Goal: Transaction & Acquisition: Book appointment/travel/reservation

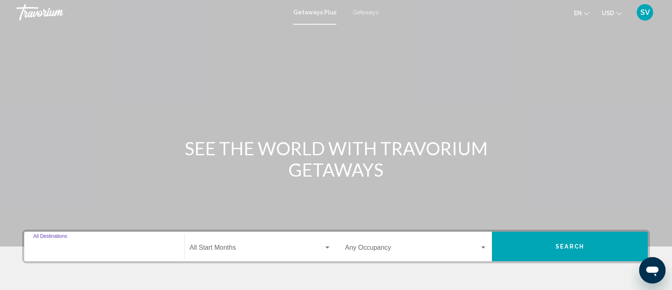
click at [67, 246] on input "Destination All Destinations" at bounding box center [104, 249] width 142 height 7
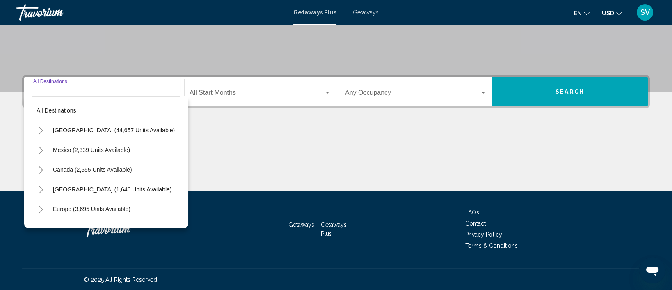
scroll to position [156, 0]
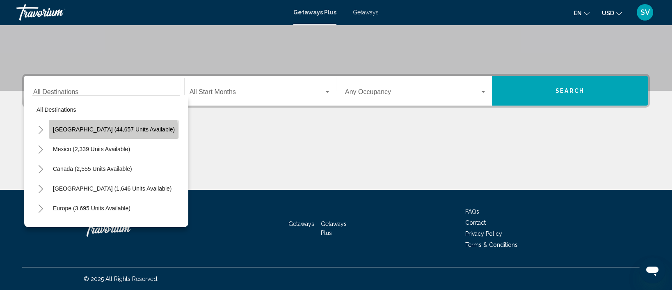
click at [113, 131] on span "[GEOGRAPHIC_DATA] (44,657 units available)" at bounding box center [114, 129] width 122 height 7
type input "**********"
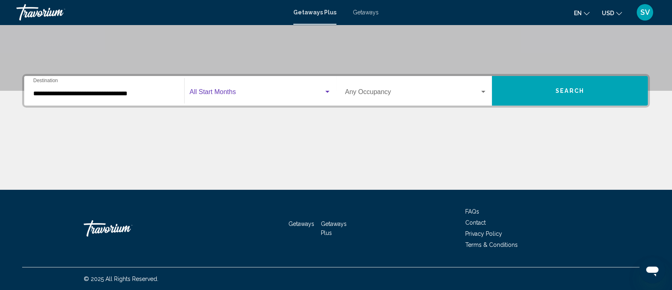
click at [243, 94] on span "Search widget" at bounding box center [257, 93] width 134 height 7
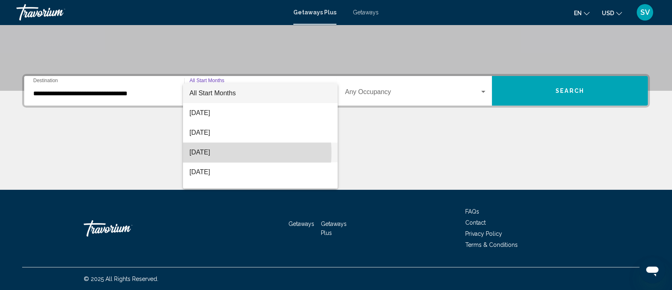
click at [220, 153] on span "[DATE]" at bounding box center [261, 152] width 142 height 20
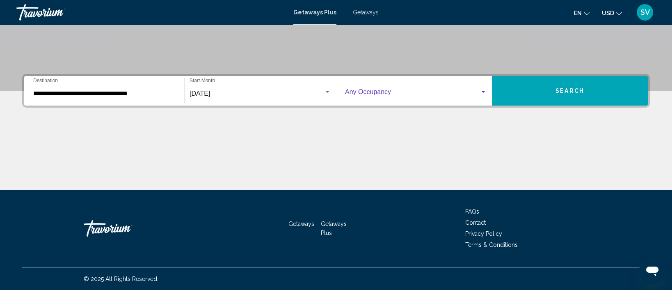
click at [402, 90] on span "Search widget" at bounding box center [412, 93] width 135 height 7
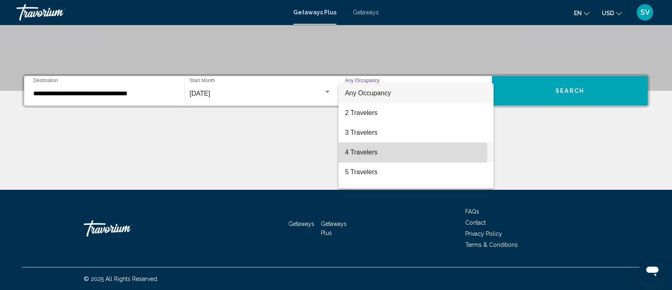
click at [367, 152] on span "4 Travelers" at bounding box center [416, 152] width 142 height 20
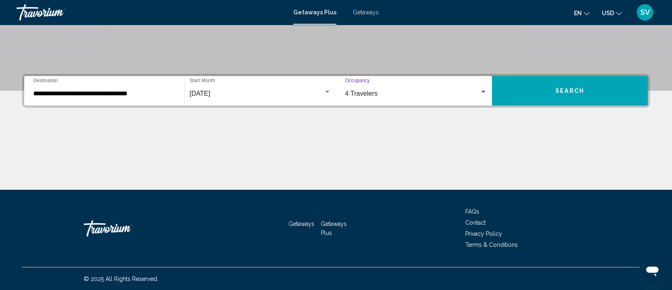
click at [564, 85] on button "Search" at bounding box center [570, 91] width 156 height 30
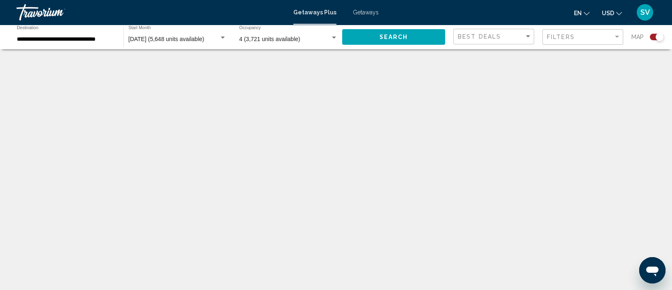
click at [61, 35] on div "**********" at bounding box center [66, 37] width 99 height 23
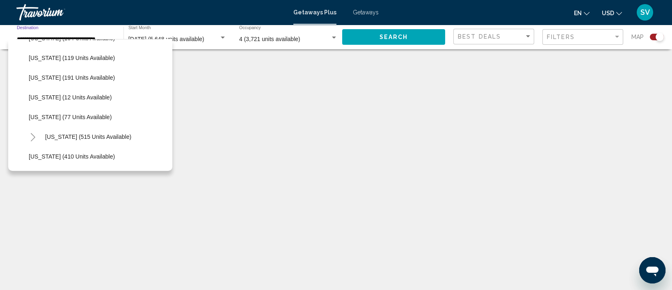
scroll to position [234, 0]
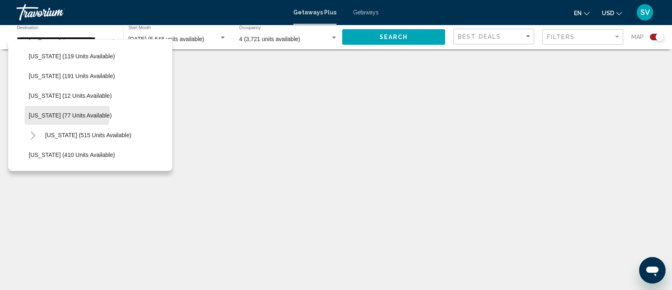
click at [60, 113] on span "[US_STATE] (77 units available)" at bounding box center [70, 115] width 83 height 7
type input "**********"
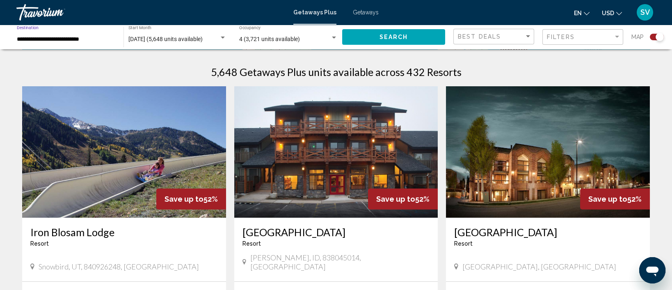
scroll to position [252, 0]
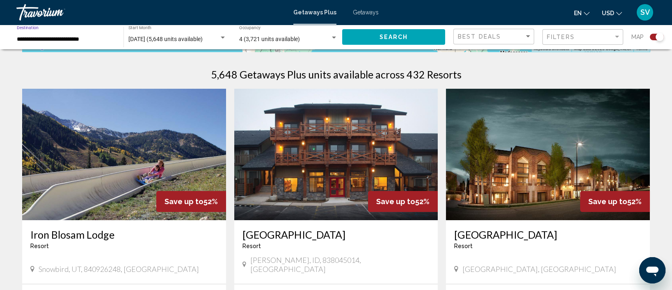
click at [381, 37] on span "Search" at bounding box center [394, 37] width 29 height 7
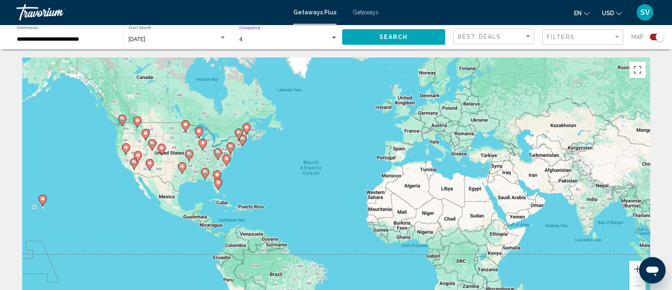
click at [334, 38] on div "Search widget" at bounding box center [334, 38] width 4 height 2
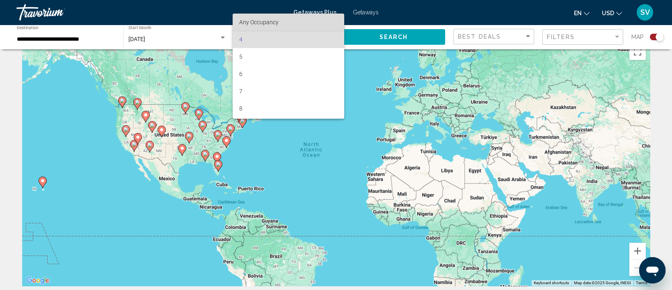
click at [307, 25] on span "Any Occupancy" at bounding box center [288, 22] width 99 height 17
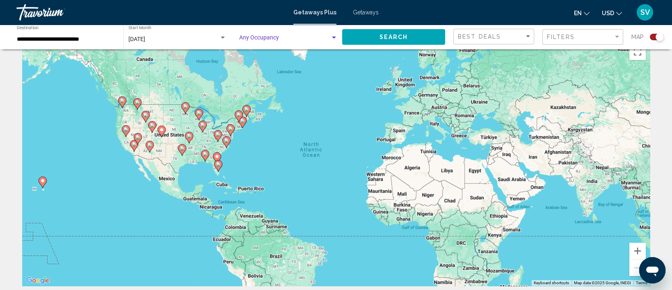
click at [395, 40] on span "Search" at bounding box center [394, 37] width 29 height 7
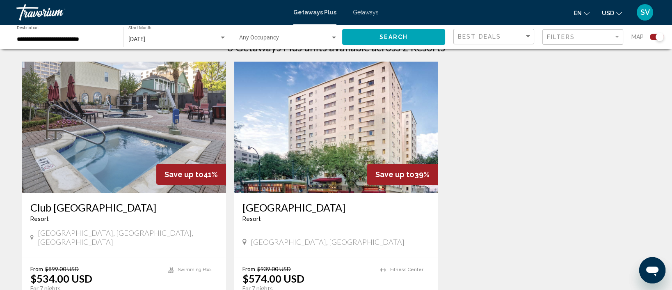
scroll to position [278, 0]
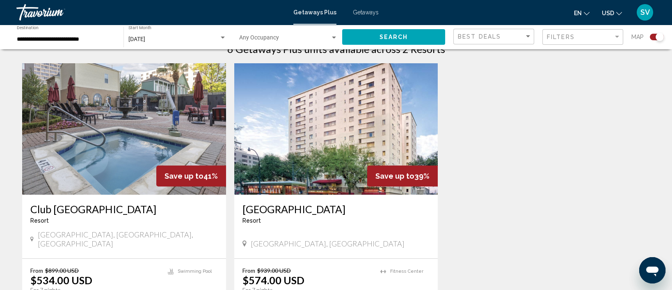
click at [92, 108] on img "Main content" at bounding box center [124, 128] width 204 height 131
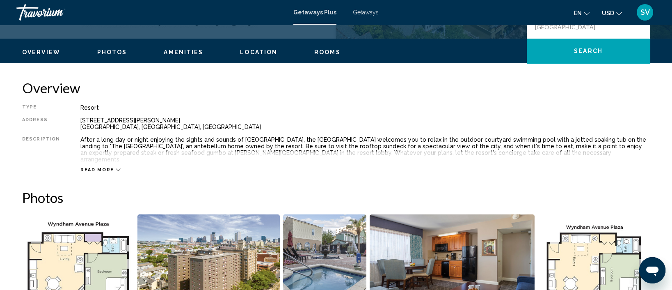
scroll to position [223, 0]
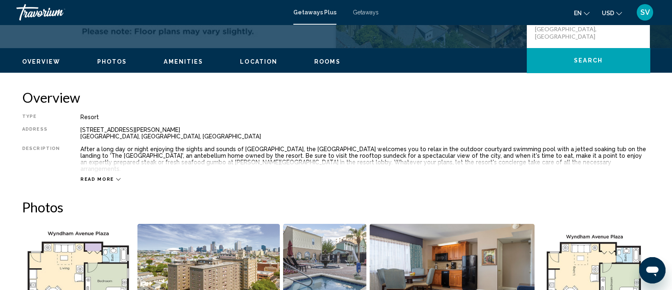
click at [107, 62] on span "Photos" at bounding box center [112, 61] width 30 height 7
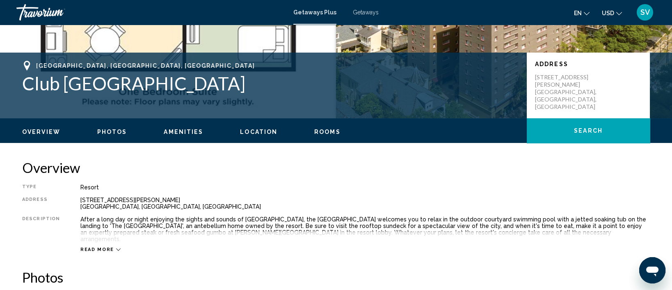
scroll to position [150, 0]
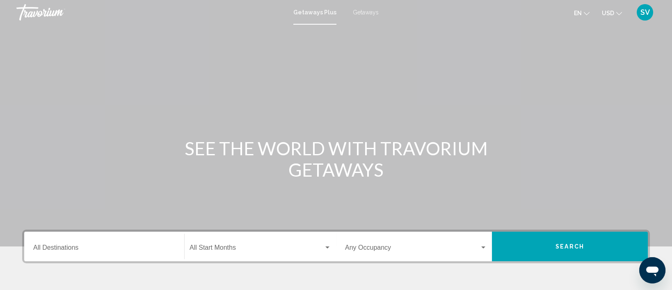
scroll to position [156, 0]
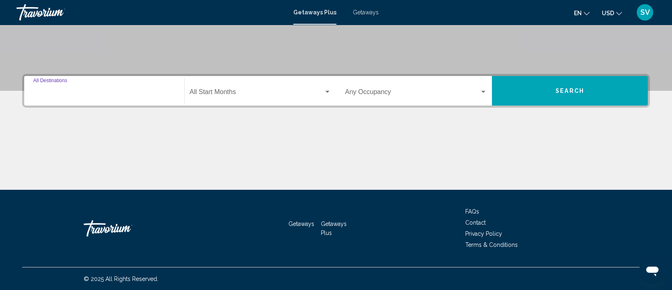
click at [74, 90] on input "Destination All Destinations" at bounding box center [104, 93] width 142 height 7
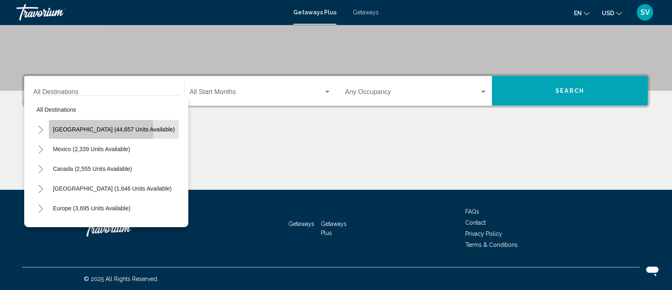
click at [82, 129] on span "[GEOGRAPHIC_DATA] (44,657 units available)" at bounding box center [114, 129] width 122 height 7
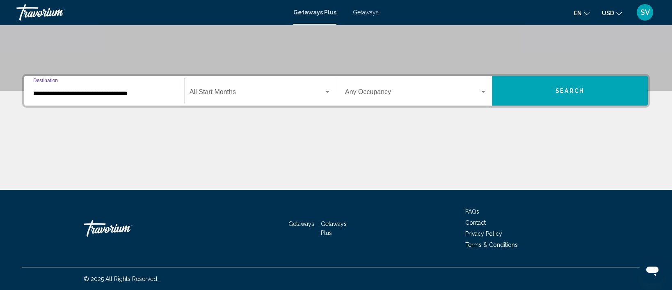
click at [75, 93] on input "**********" at bounding box center [104, 93] width 142 height 7
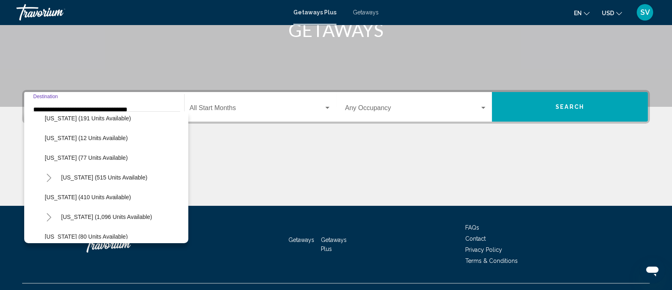
scroll to position [264, 0]
click at [86, 155] on span "[US_STATE] (77 units available)" at bounding box center [86, 157] width 83 height 7
type input "**********"
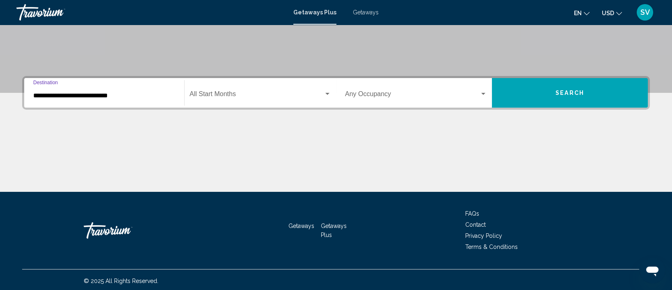
scroll to position [156, 0]
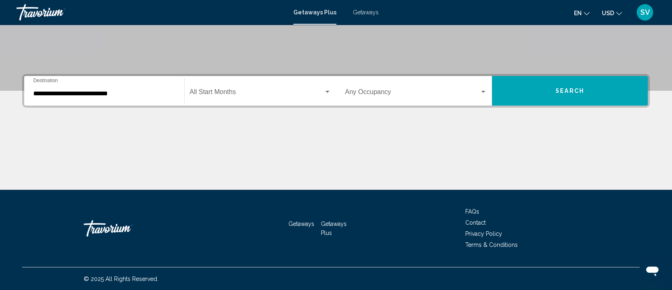
click at [220, 86] on div "Start Month All Start Months" at bounding box center [261, 91] width 142 height 26
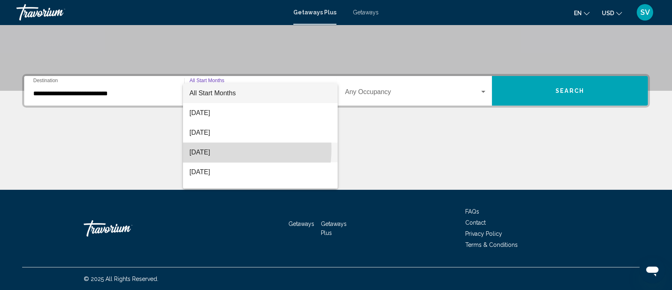
click at [209, 149] on span "[DATE]" at bounding box center [261, 152] width 142 height 20
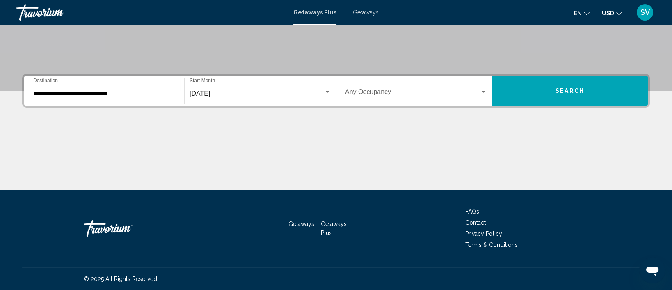
click at [485, 87] on div "Occupancy Any Occupancy" at bounding box center [416, 91] width 142 height 26
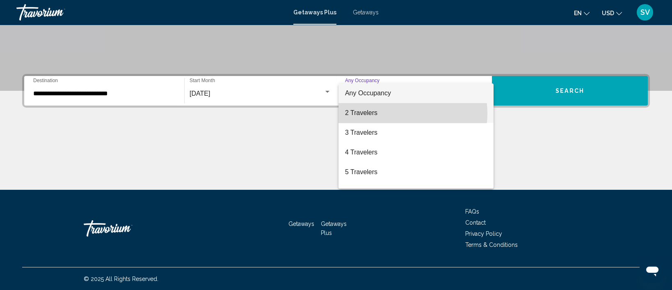
click at [395, 113] on span "2 Travelers" at bounding box center [416, 113] width 142 height 20
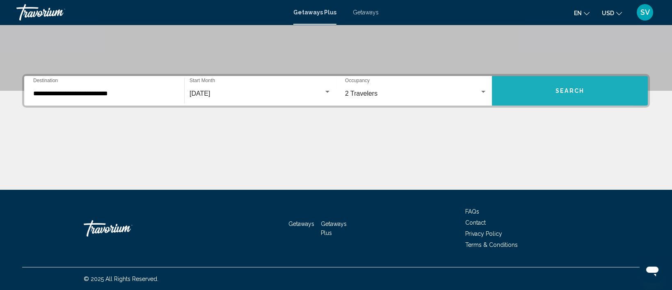
click at [538, 95] on button "Search" at bounding box center [570, 91] width 156 height 30
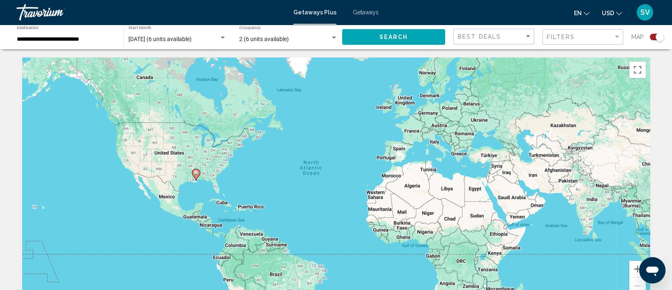
click at [360, 11] on span "Getaways" at bounding box center [366, 12] width 26 height 7
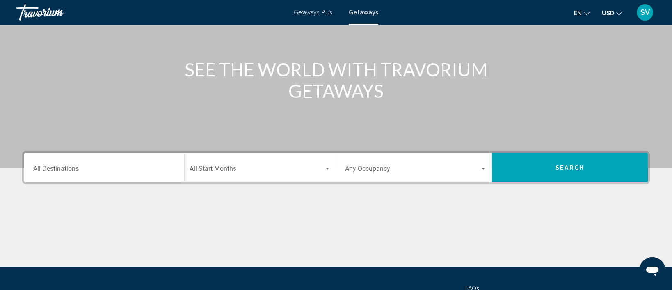
scroll to position [120, 0]
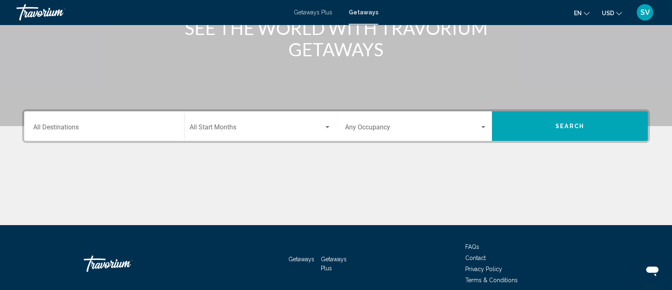
click at [129, 122] on div "Destination All Destinations" at bounding box center [104, 126] width 142 height 26
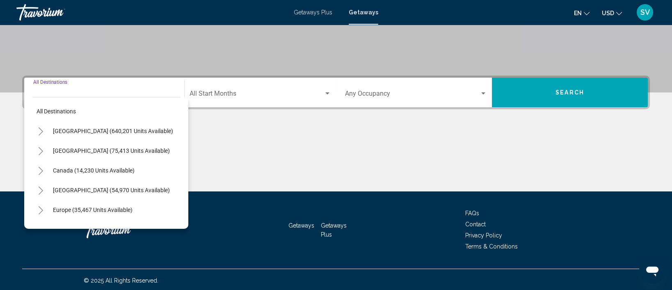
scroll to position [156, 0]
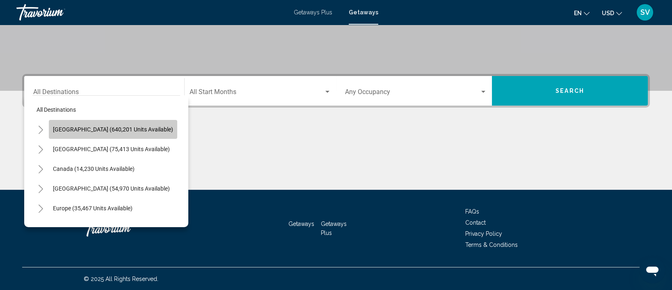
click at [129, 124] on button "[GEOGRAPHIC_DATA] (640,201 units available)" at bounding box center [113, 129] width 129 height 19
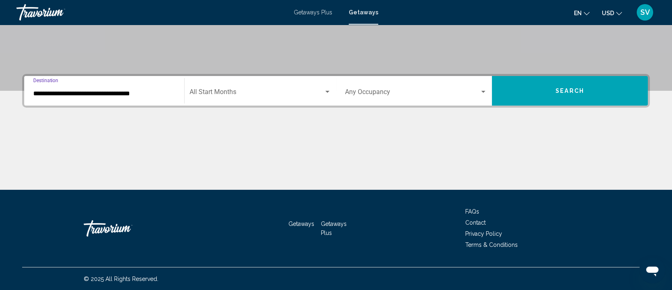
click at [122, 93] on input "**********" at bounding box center [104, 93] width 142 height 7
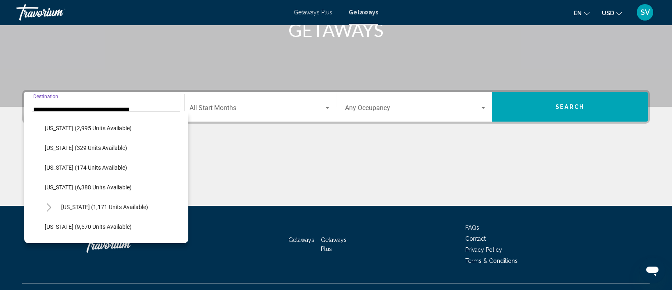
scroll to position [255, 0]
click at [115, 177] on button "[US_STATE] (6,388 units available)" at bounding box center [88, 186] width 95 height 19
type input "**********"
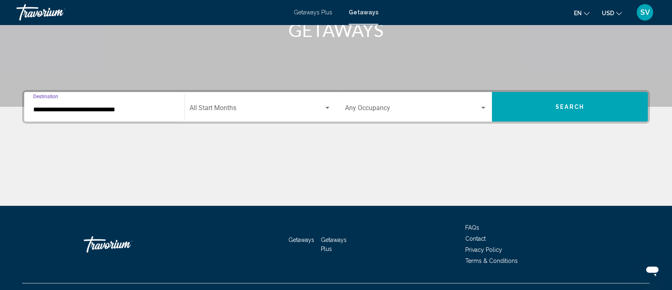
scroll to position [156, 0]
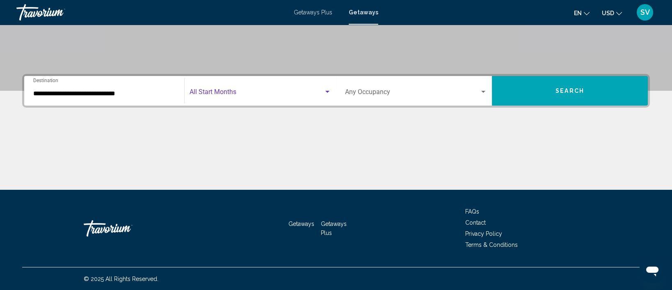
click at [278, 92] on span "Search widget" at bounding box center [257, 93] width 134 height 7
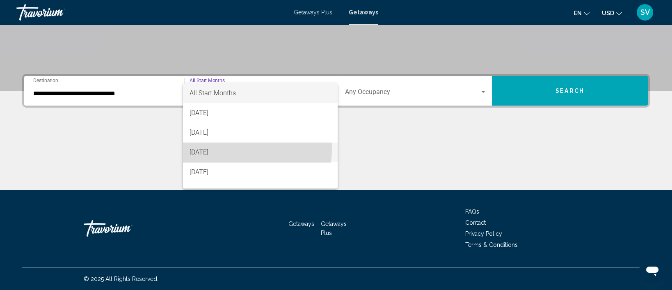
click at [234, 149] on span "[DATE]" at bounding box center [261, 152] width 142 height 20
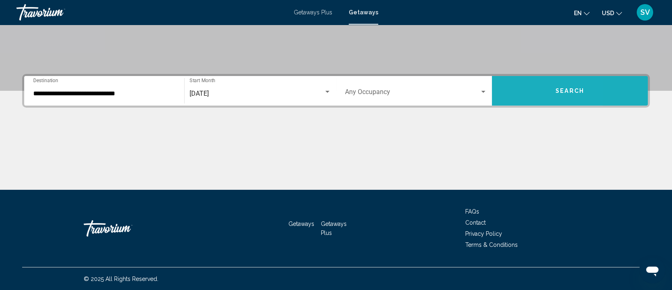
click at [522, 92] on button "Search" at bounding box center [570, 91] width 156 height 30
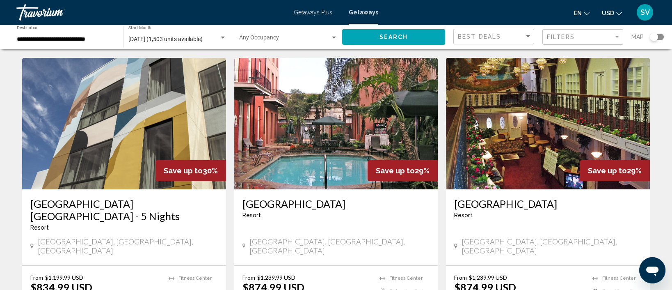
scroll to position [631, 0]
click at [526, 33] on div "Best Deals" at bounding box center [495, 36] width 74 height 15
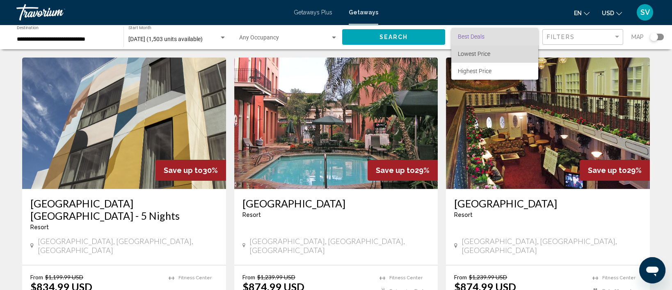
click at [501, 55] on span "Lowest Price" at bounding box center [495, 53] width 74 height 17
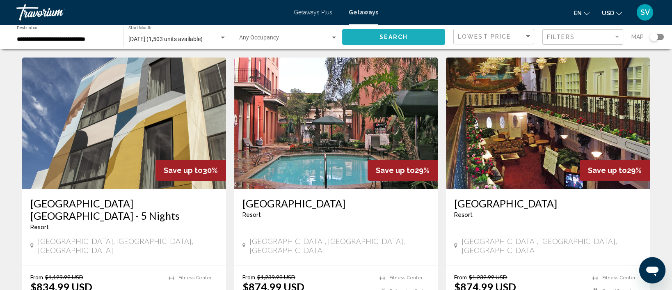
click at [422, 35] on button "Search" at bounding box center [393, 36] width 103 height 15
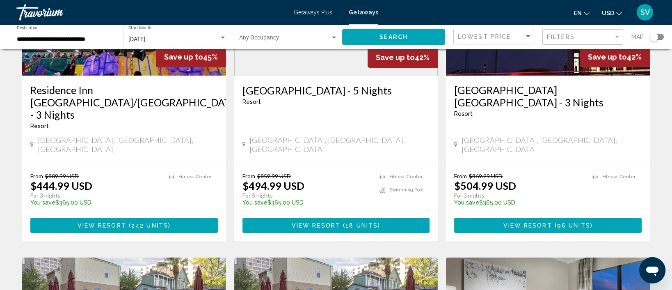
scroll to position [148, 0]
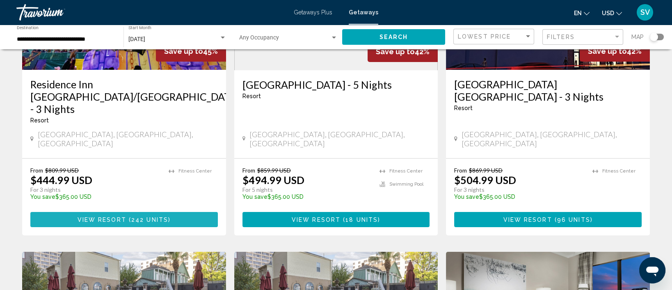
click at [123, 216] on span "View Resort" at bounding box center [102, 219] width 49 height 7
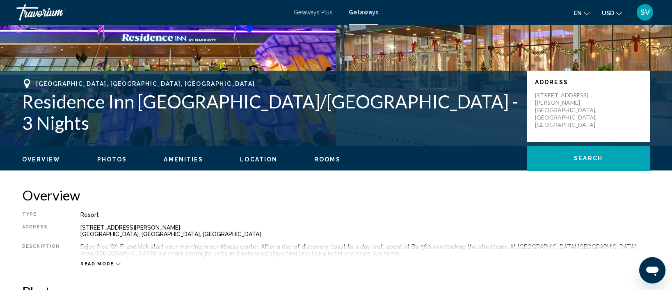
scroll to position [126, 0]
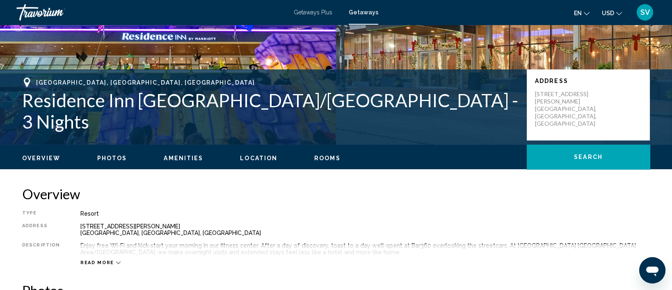
click at [112, 158] on span "Photos" at bounding box center [112, 158] width 30 height 7
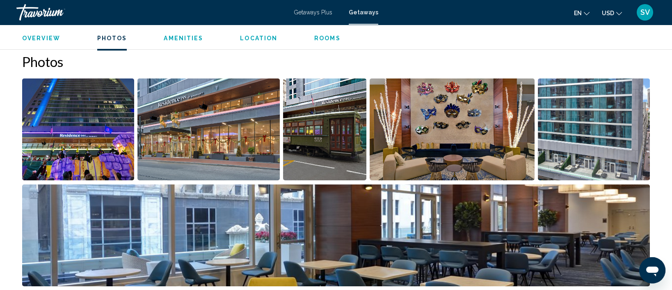
scroll to position [359, 0]
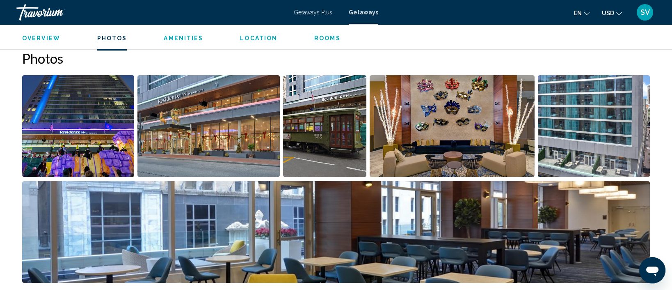
click at [211, 137] on img "Open full-screen image slider" at bounding box center [209, 126] width 143 height 102
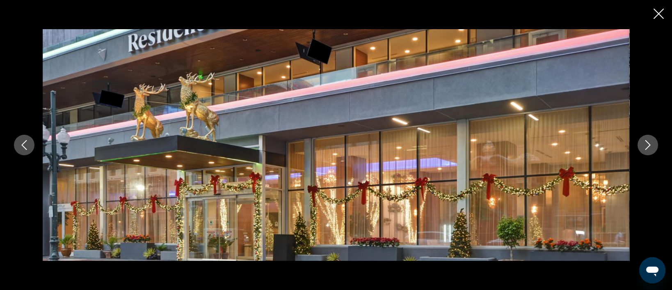
click at [652, 142] on icon "Next image" at bounding box center [648, 145] width 10 height 10
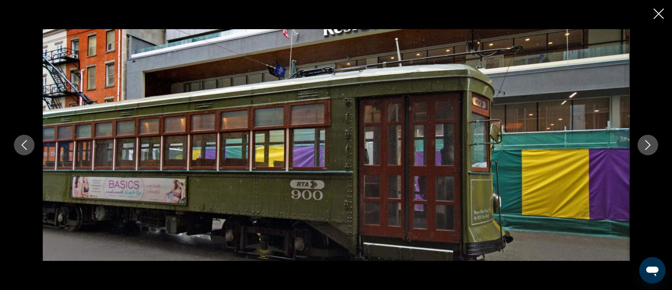
click at [652, 142] on icon "Next image" at bounding box center [648, 145] width 10 height 10
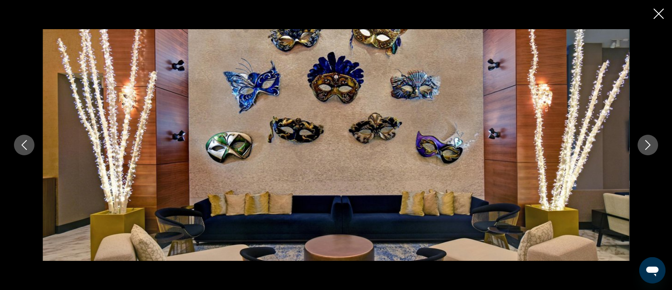
click at [652, 142] on icon "Next image" at bounding box center [648, 145] width 10 height 10
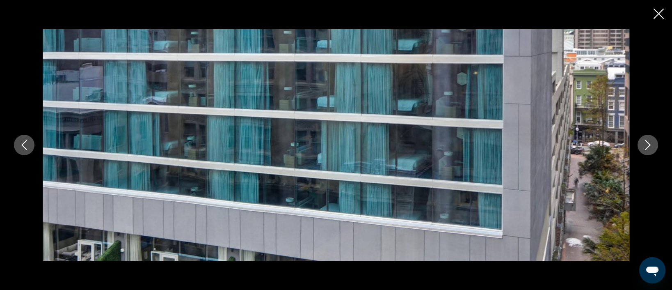
click at [652, 142] on icon "Next image" at bounding box center [648, 145] width 10 height 10
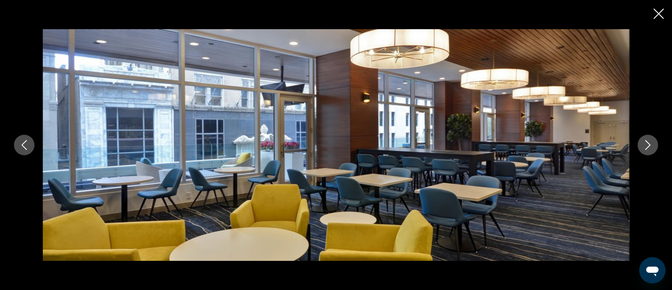
click at [652, 142] on icon "Next image" at bounding box center [648, 145] width 10 height 10
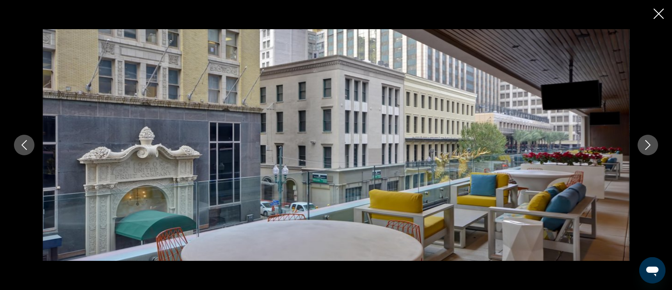
click at [652, 142] on icon "Next image" at bounding box center [648, 145] width 10 height 10
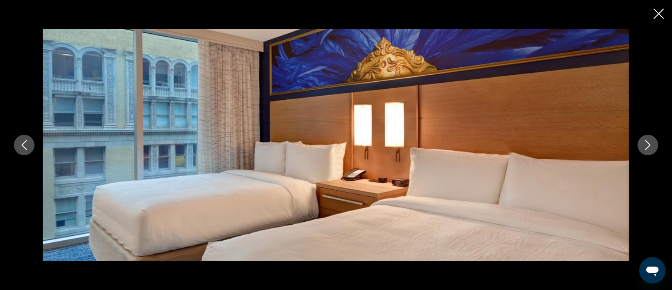
click at [652, 142] on icon "Next image" at bounding box center [648, 145] width 10 height 10
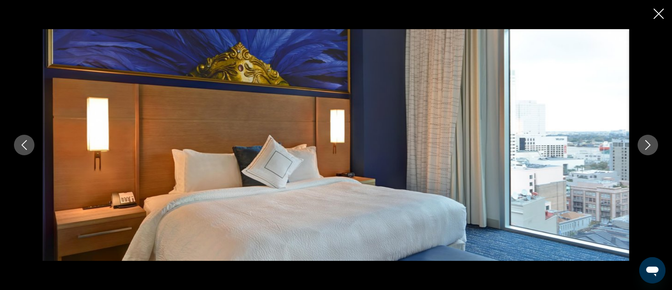
click at [652, 142] on icon "Next image" at bounding box center [648, 145] width 10 height 10
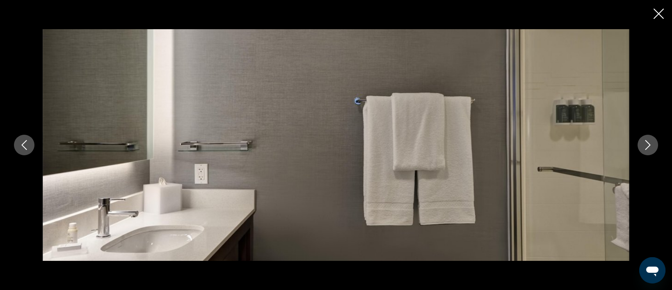
click at [652, 142] on icon "Next image" at bounding box center [648, 145] width 10 height 10
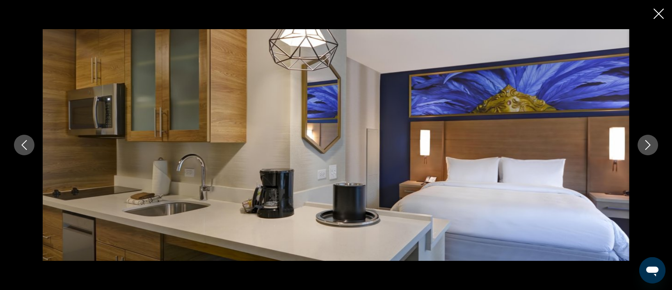
click at [652, 142] on icon "Next image" at bounding box center [648, 145] width 10 height 10
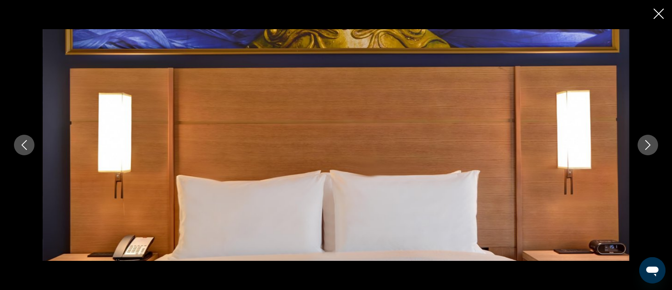
click at [652, 142] on icon "Next image" at bounding box center [648, 145] width 10 height 10
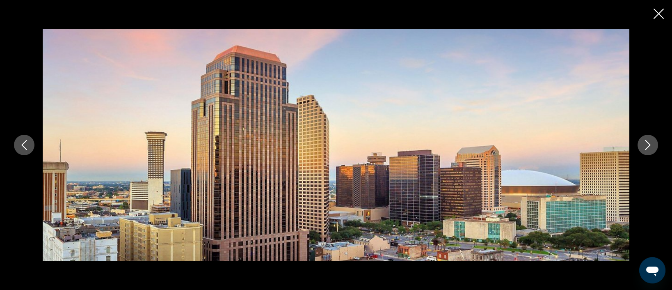
click at [652, 142] on icon "Next image" at bounding box center [648, 145] width 10 height 10
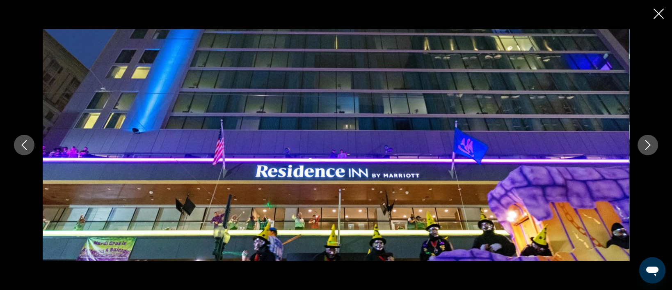
click at [652, 142] on icon "Next image" at bounding box center [648, 145] width 10 height 10
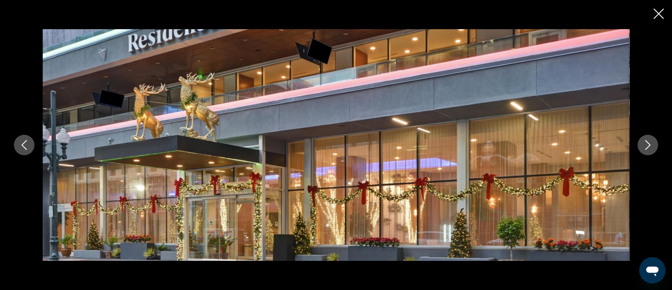
click at [652, 142] on icon "Next image" at bounding box center [648, 145] width 10 height 10
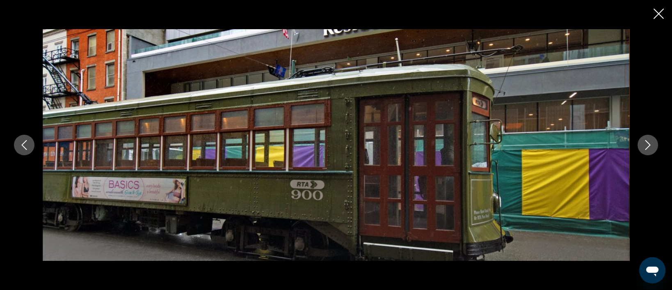
click at [652, 142] on icon "Next image" at bounding box center [648, 145] width 10 height 10
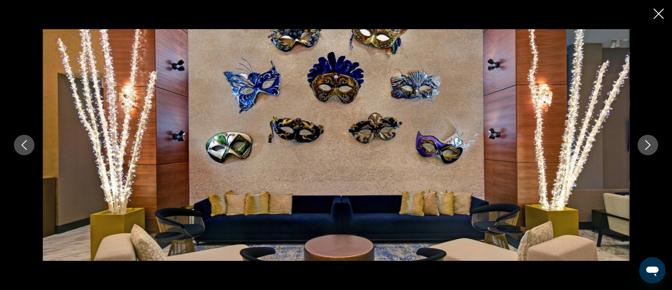
click at [652, 142] on icon "Next image" at bounding box center [648, 145] width 10 height 10
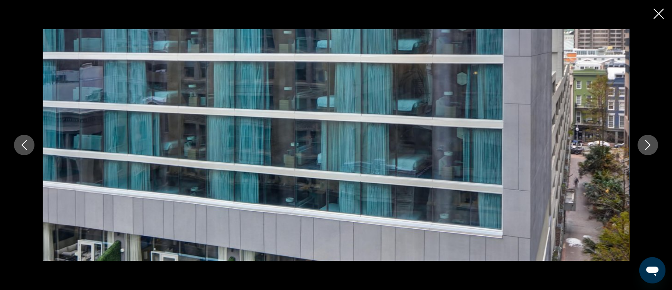
click at [652, 142] on icon "Next image" at bounding box center [648, 145] width 10 height 10
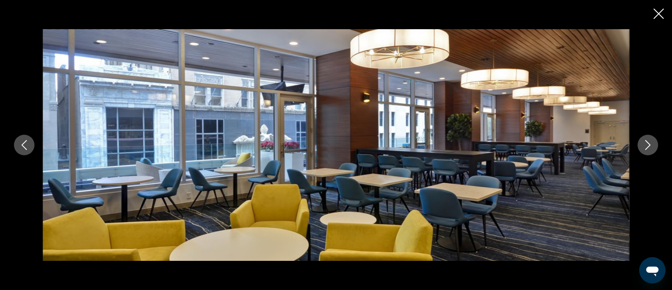
click at [653, 12] on div "Main content" at bounding box center [336, 145] width 672 height 290
click at [656, 11] on icon "Close slideshow" at bounding box center [659, 14] width 10 height 10
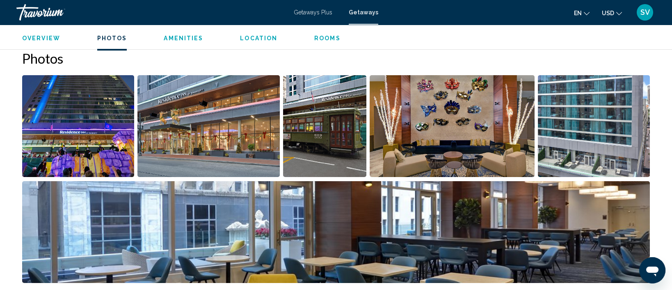
click at [183, 35] on span "Amenities" at bounding box center [183, 38] width 39 height 7
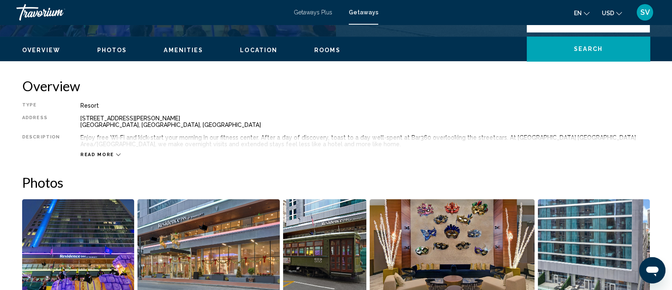
scroll to position [234, 0]
